Goal: Task Accomplishment & Management: Manage account settings

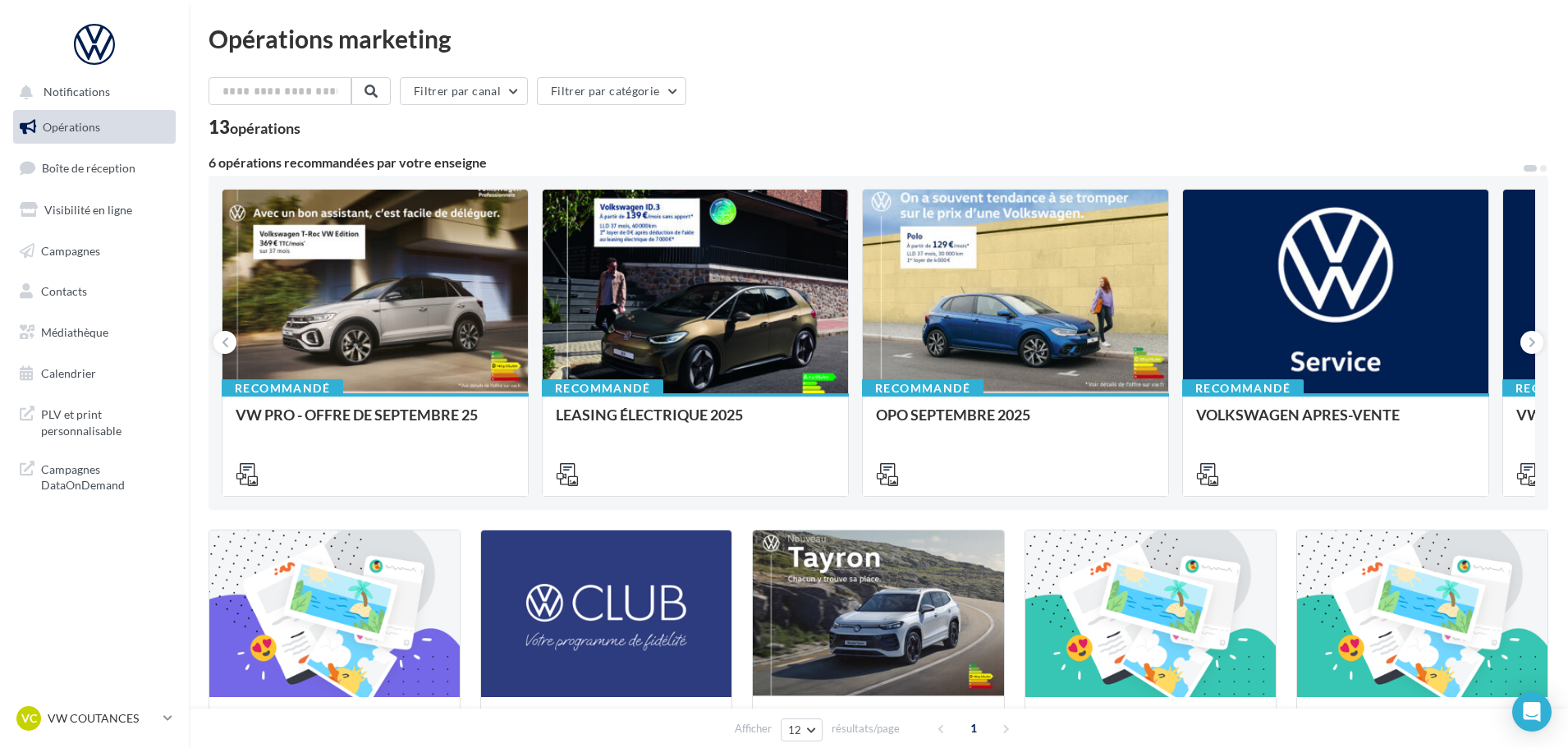
click at [133, 188] on ul "Opérations Boîte de réception Visibilité en ligne Campagnes Contacts Médiathèqu…" at bounding box center [95, 250] width 176 height 294
click at [120, 180] on link "Boîte de réception 51" at bounding box center [95, 168] width 170 height 35
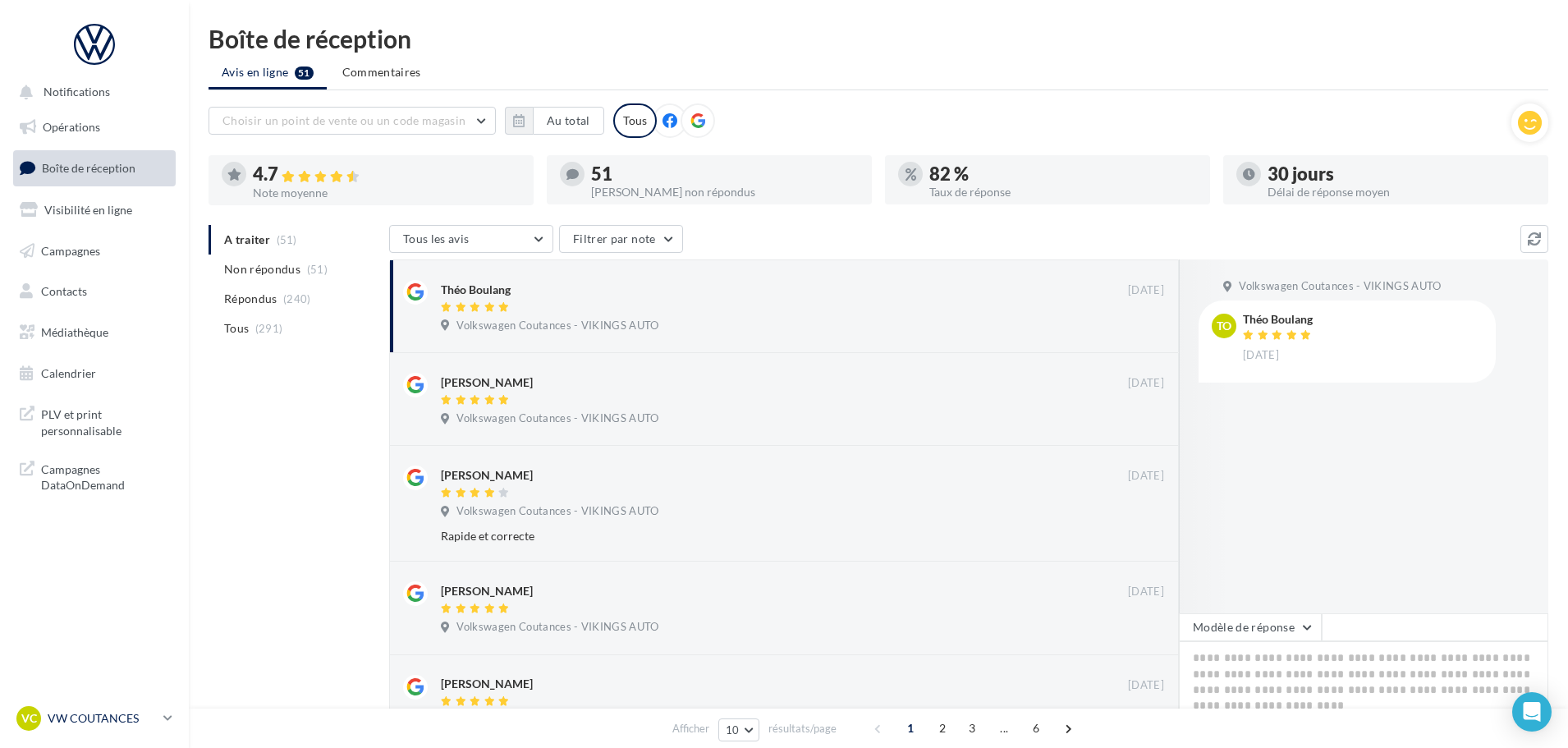
click at [144, 716] on p "VW COUTANCES" at bounding box center [102, 718] width 109 height 17
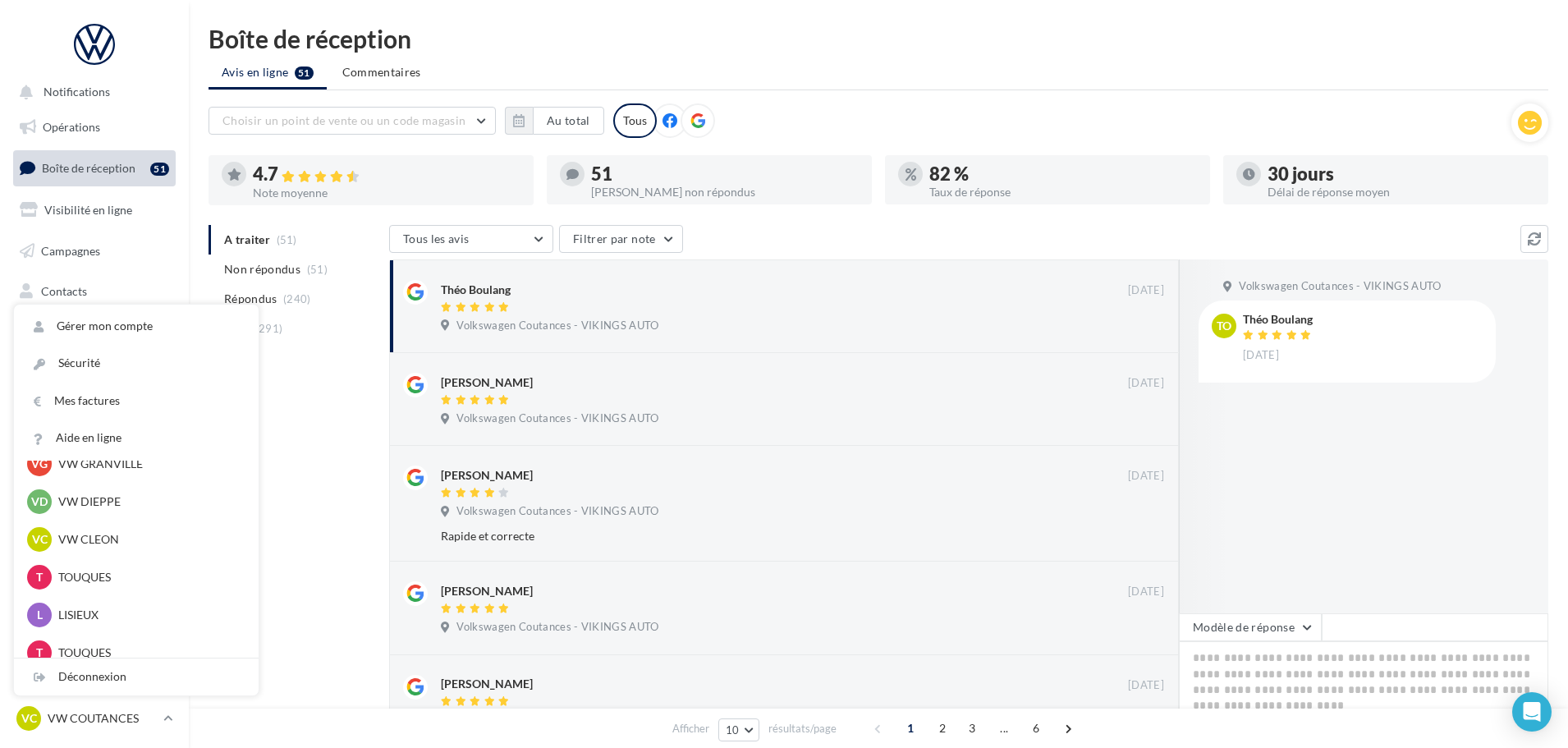
scroll to position [493, 0]
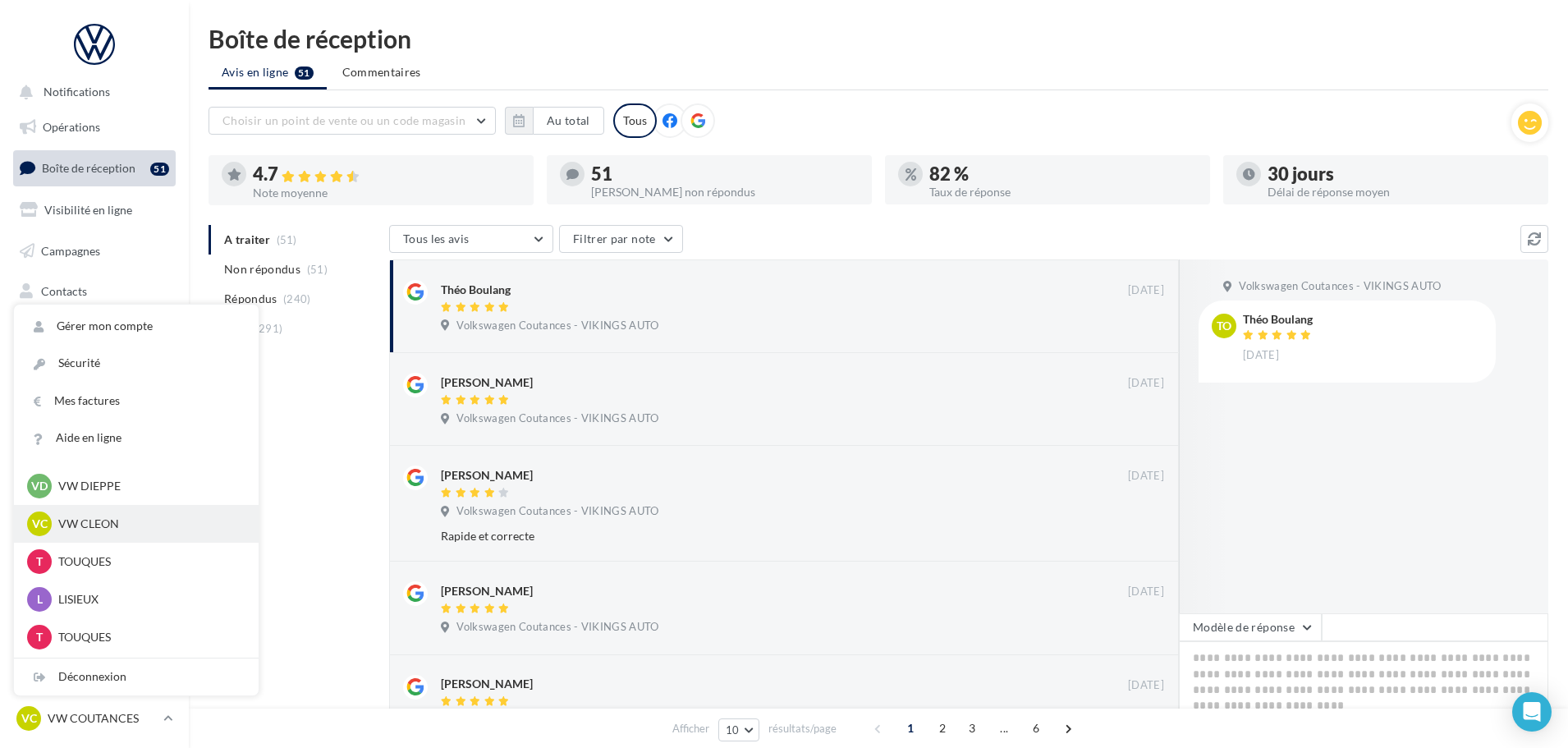
click at [94, 519] on p "VW CLEON" at bounding box center [148, 524] width 181 height 17
